Goal: Check status: Check status

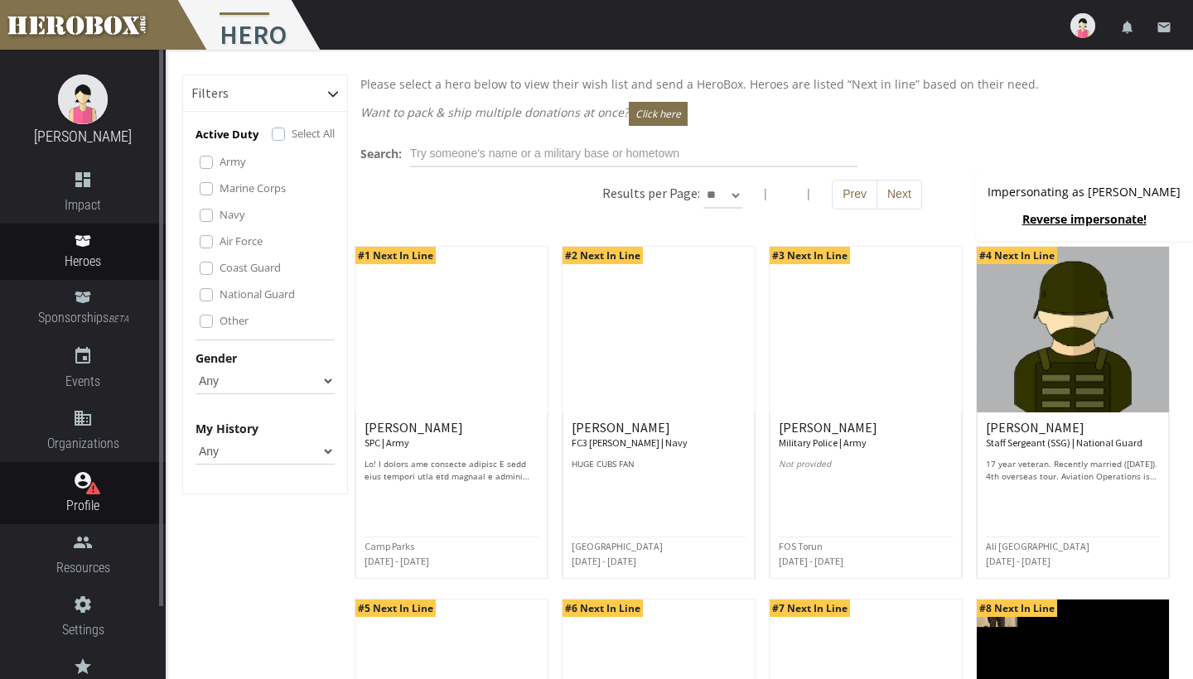
click at [80, 486] on icon "account_circle" at bounding box center [83, 481] width 166 height 20
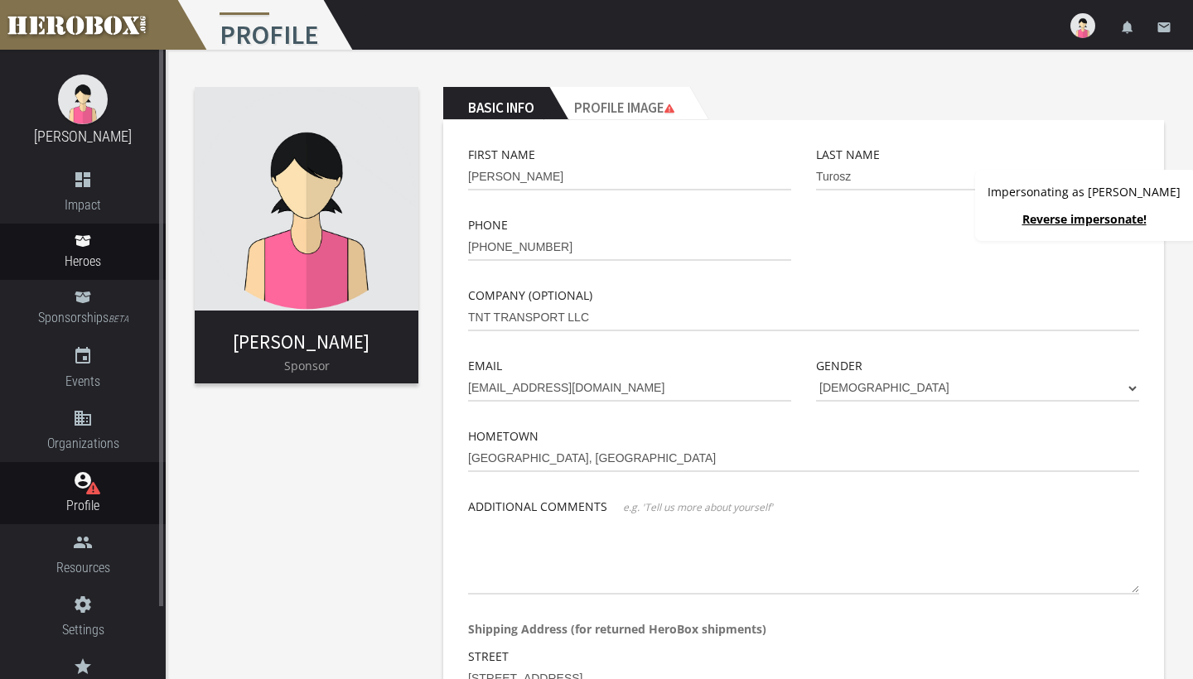
click at [94, 256] on span "Heroes" at bounding box center [83, 261] width 166 height 21
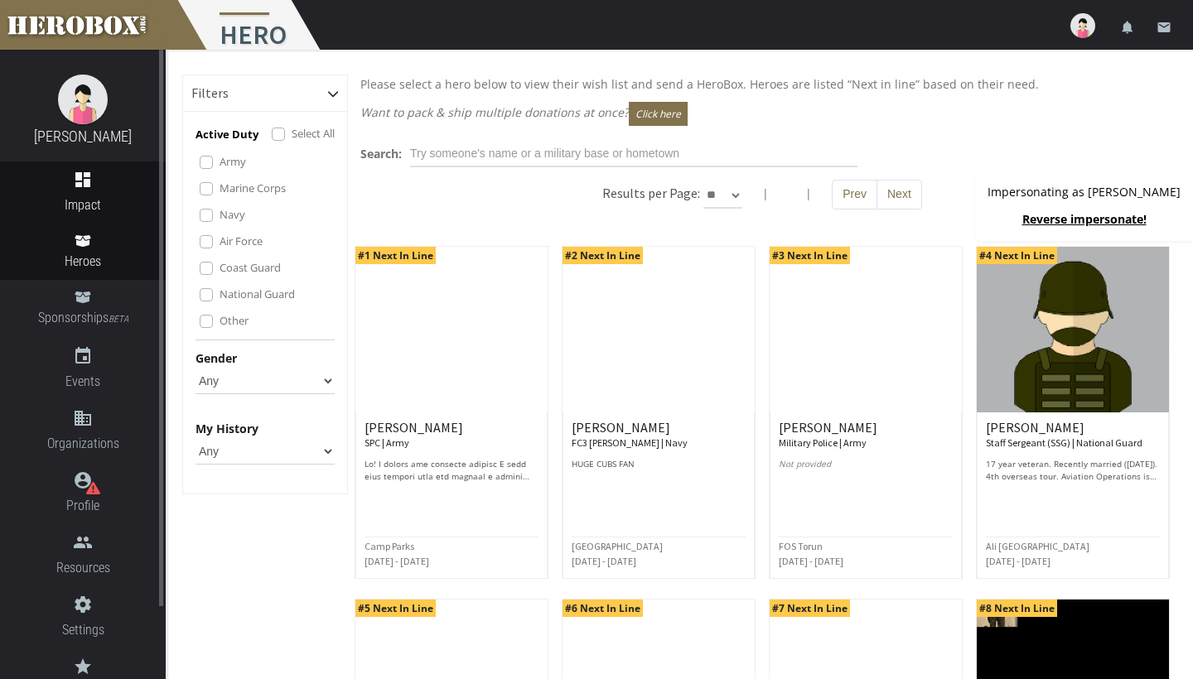
click at [82, 195] on span "Impact" at bounding box center [83, 205] width 166 height 21
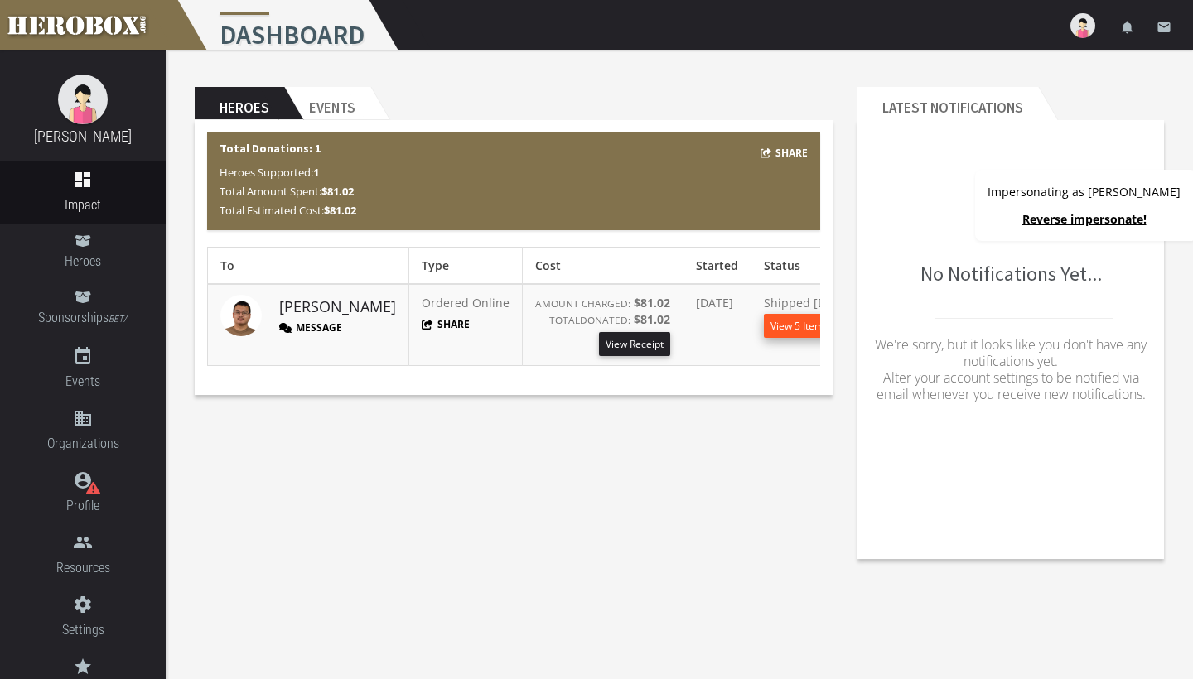
click at [764, 322] on button "View 5 Items" at bounding box center [799, 326] width 71 height 24
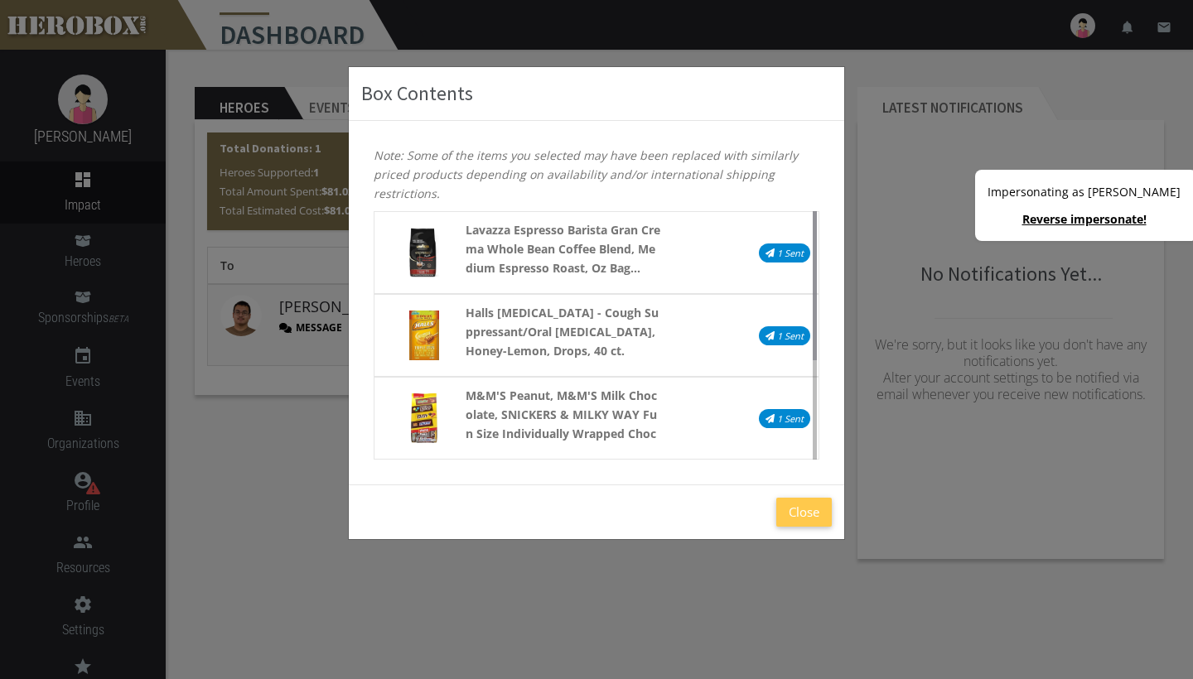
drag, startPoint x: 818, startPoint y: 253, endPoint x: 822, endPoint y: 355, distance: 102.8
click at [822, 355] on div "Lavazza Espresso Barista Gran Crema Whole Bean Coffee Blend, Medium Espresso Ro…" at bounding box center [596, 335] width 471 height 249
click at [805, 510] on button "Close" at bounding box center [804, 512] width 56 height 29
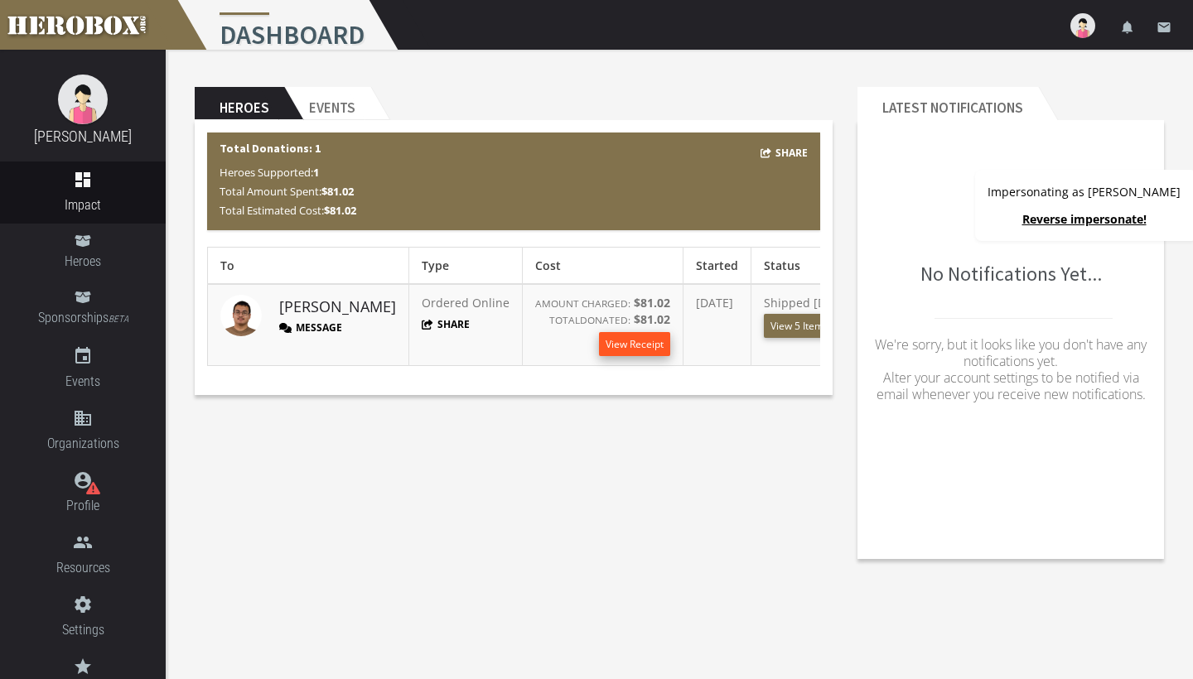
click at [604, 342] on link "View Receipt" at bounding box center [634, 344] width 71 height 24
